Goal: Task Accomplishment & Management: Use online tool/utility

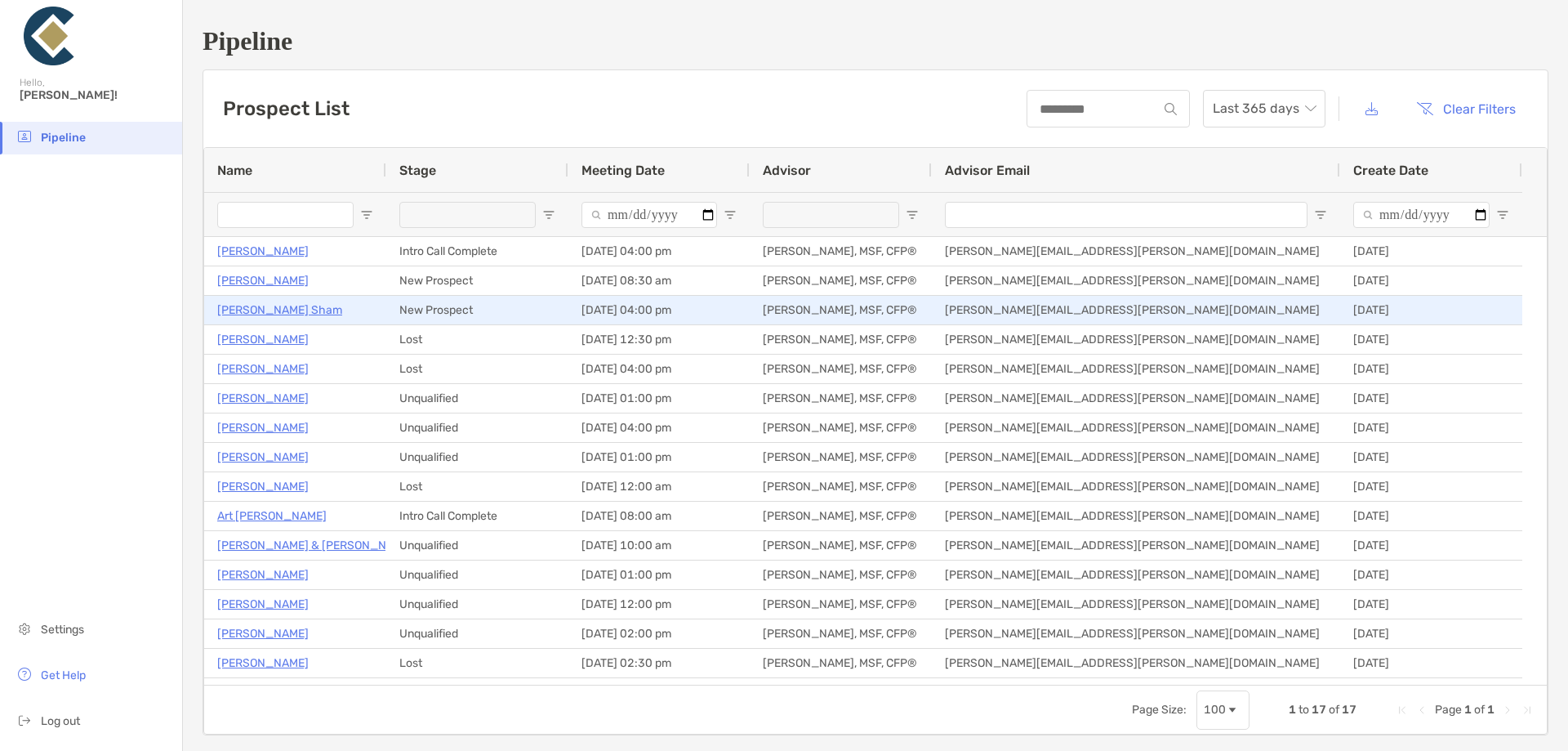
click at [252, 309] on p "[PERSON_NAME] Sham" at bounding box center [279, 310] width 125 height 21
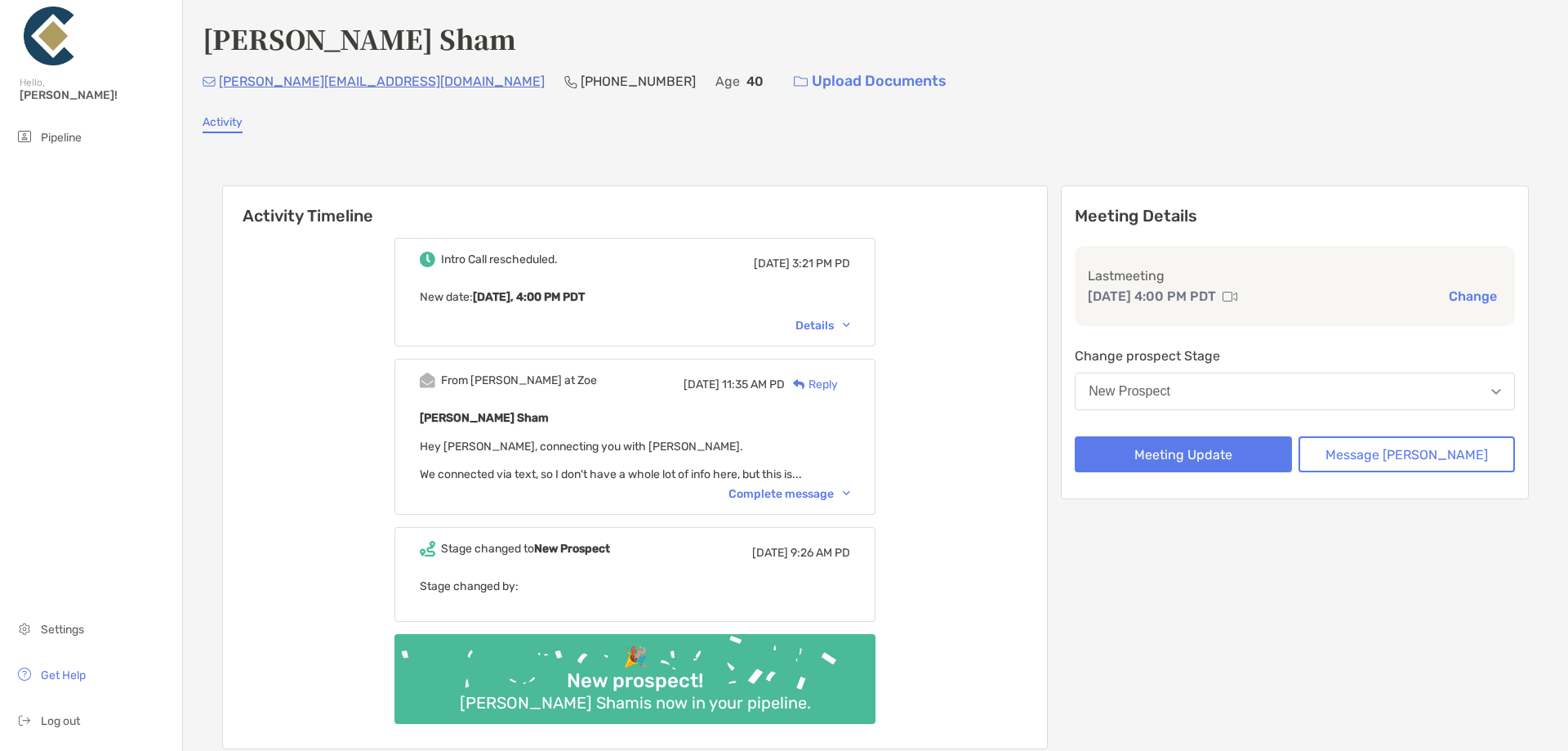
click at [817, 491] on div "Complete message" at bounding box center [789, 494] width 121 height 14
